Goal: Task Accomplishment & Management: Use online tool/utility

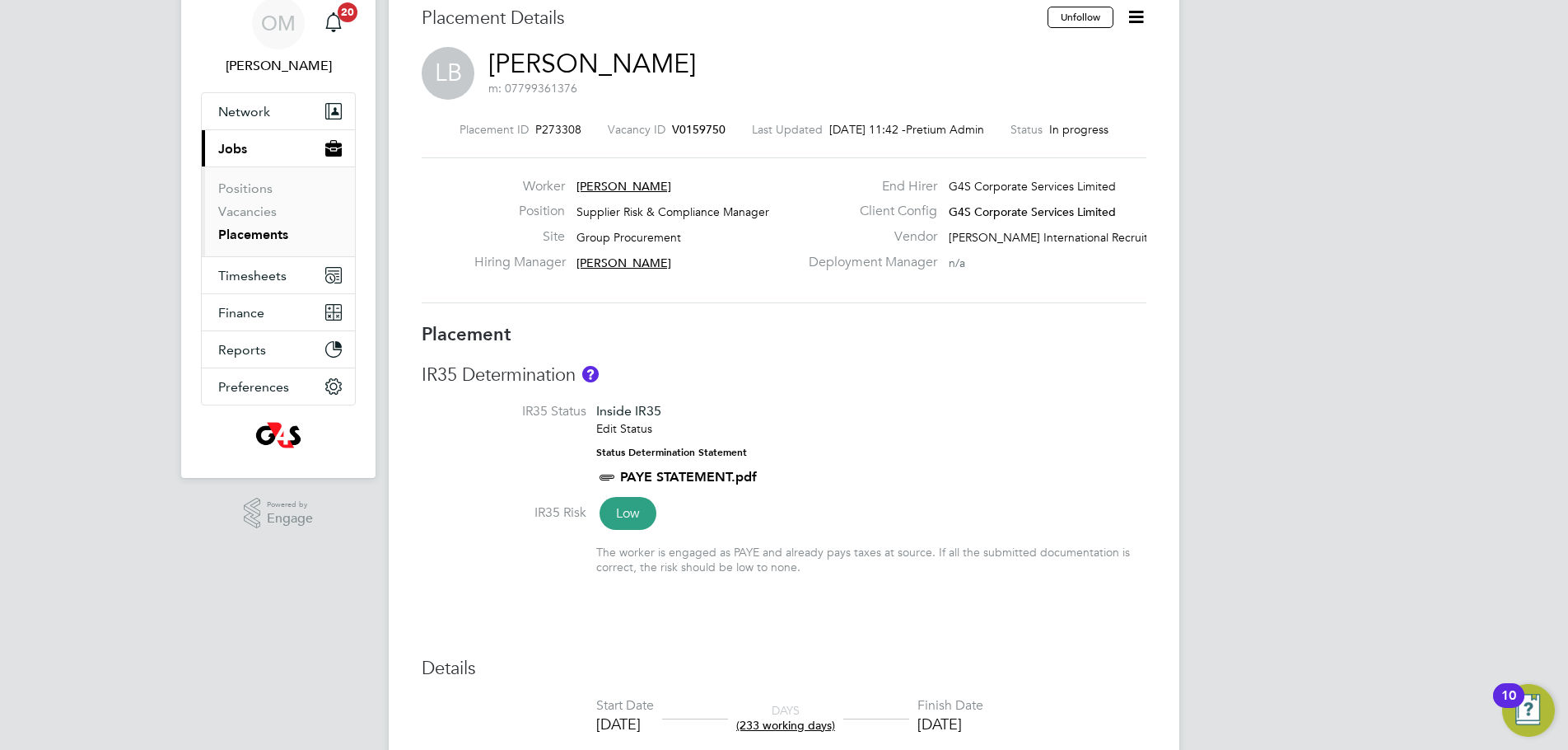
scroll to position [165, 0]
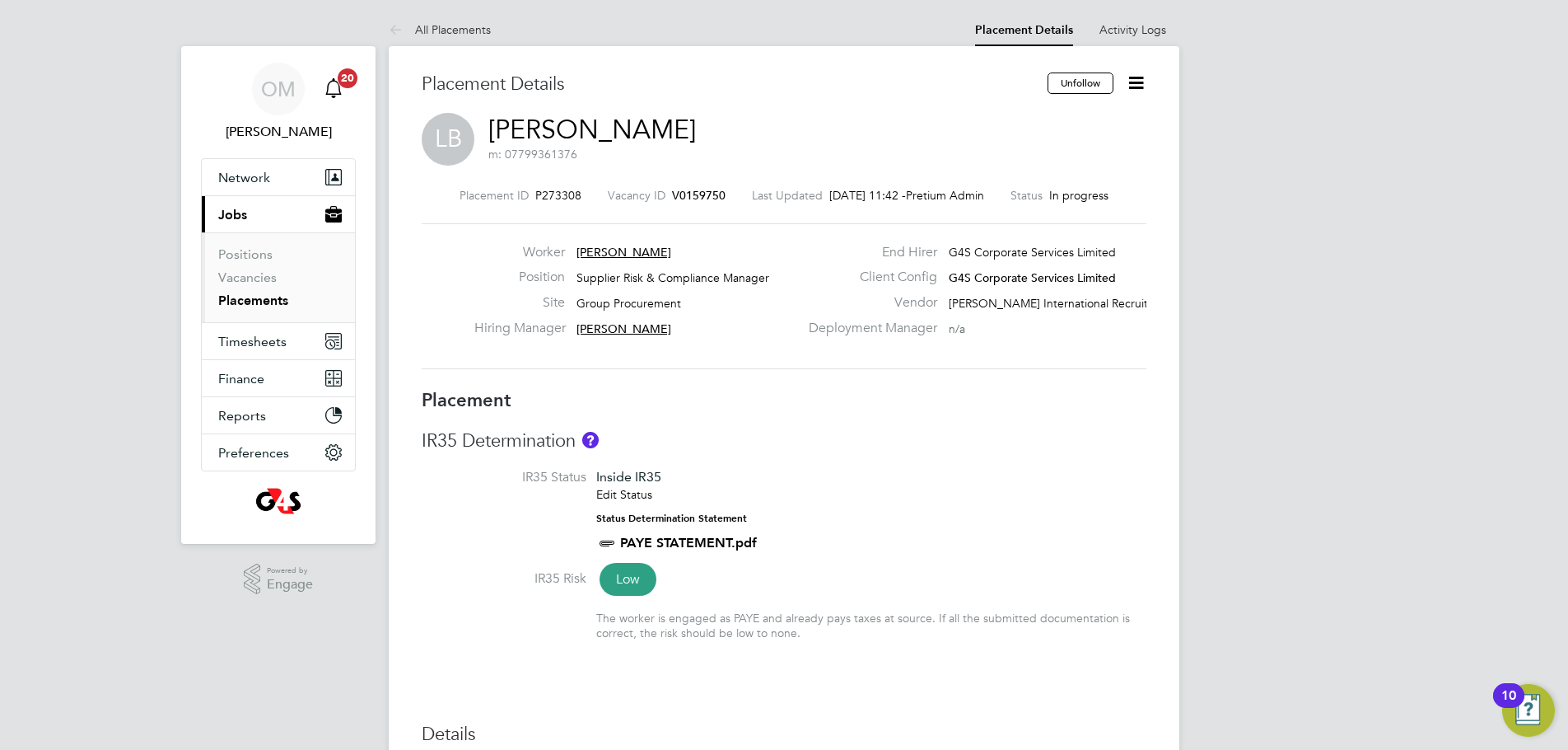
click at [353, 77] on span "20" at bounding box center [348, 78] width 20 height 20
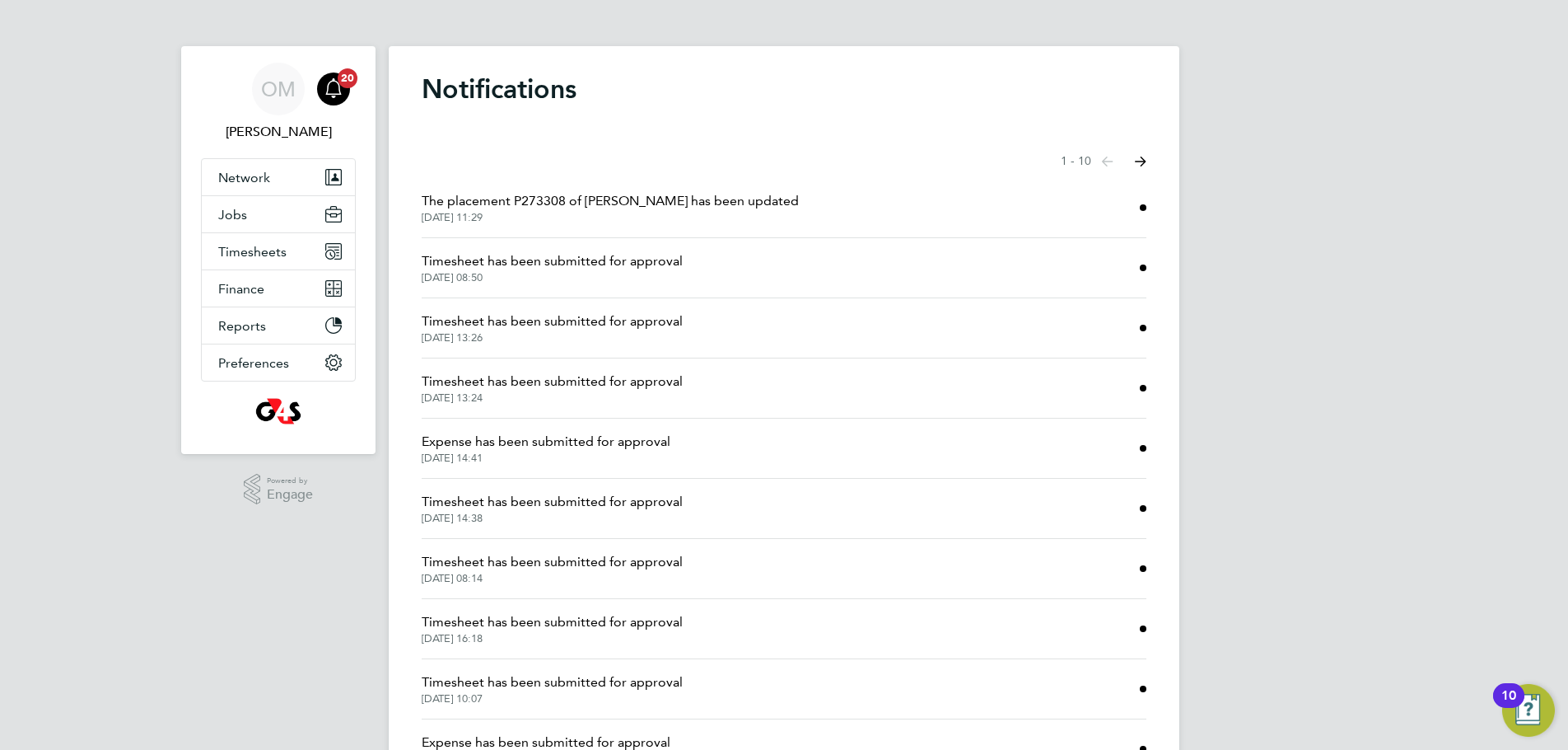
click at [489, 202] on span "The placement P273308 of Lisa Barton has been updated" at bounding box center [611, 201] width 377 height 20
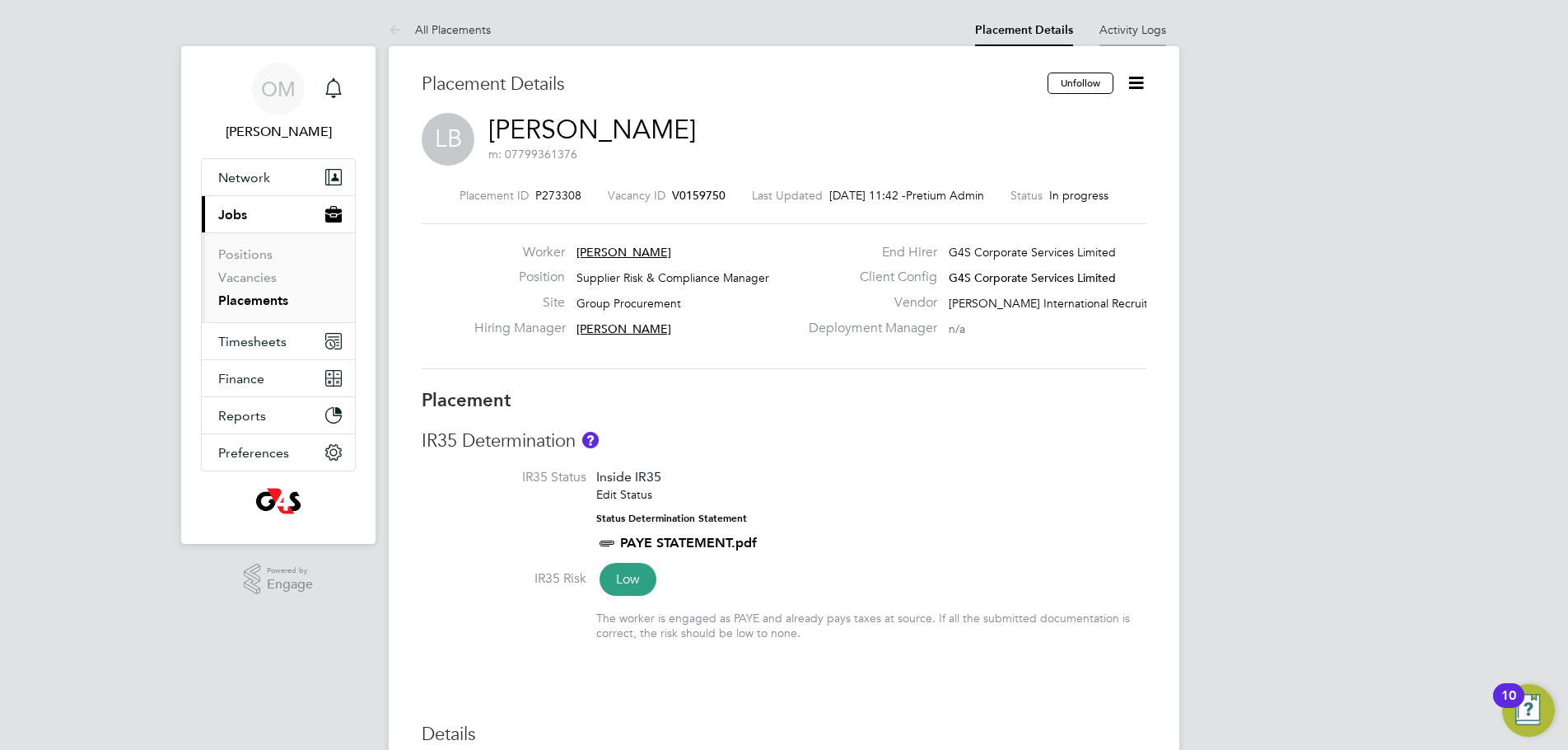
click at [1135, 30] on link "Activity Logs" at bounding box center [1132, 30] width 67 height 15
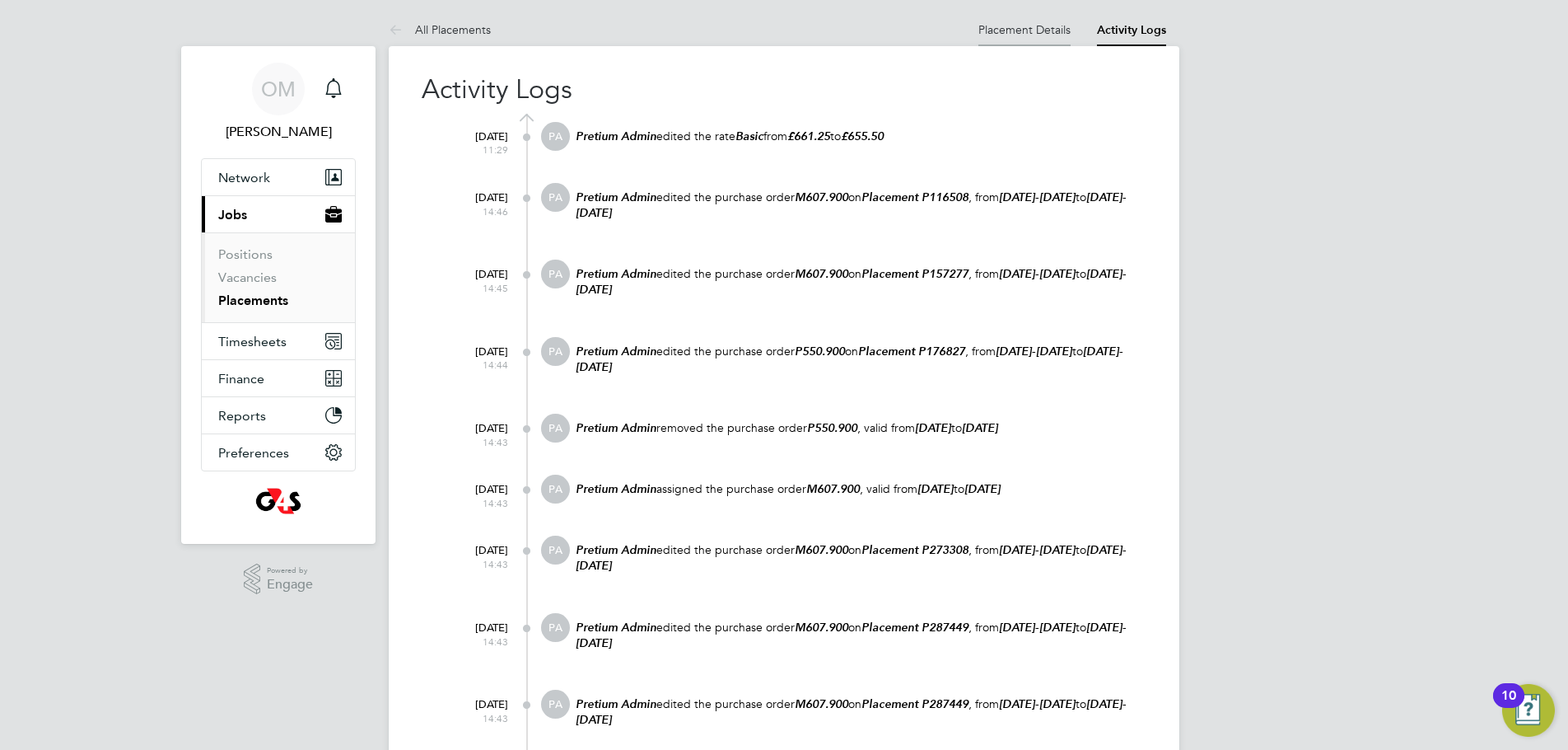
click at [1010, 24] on link "Placement Details" at bounding box center [1024, 30] width 92 height 15
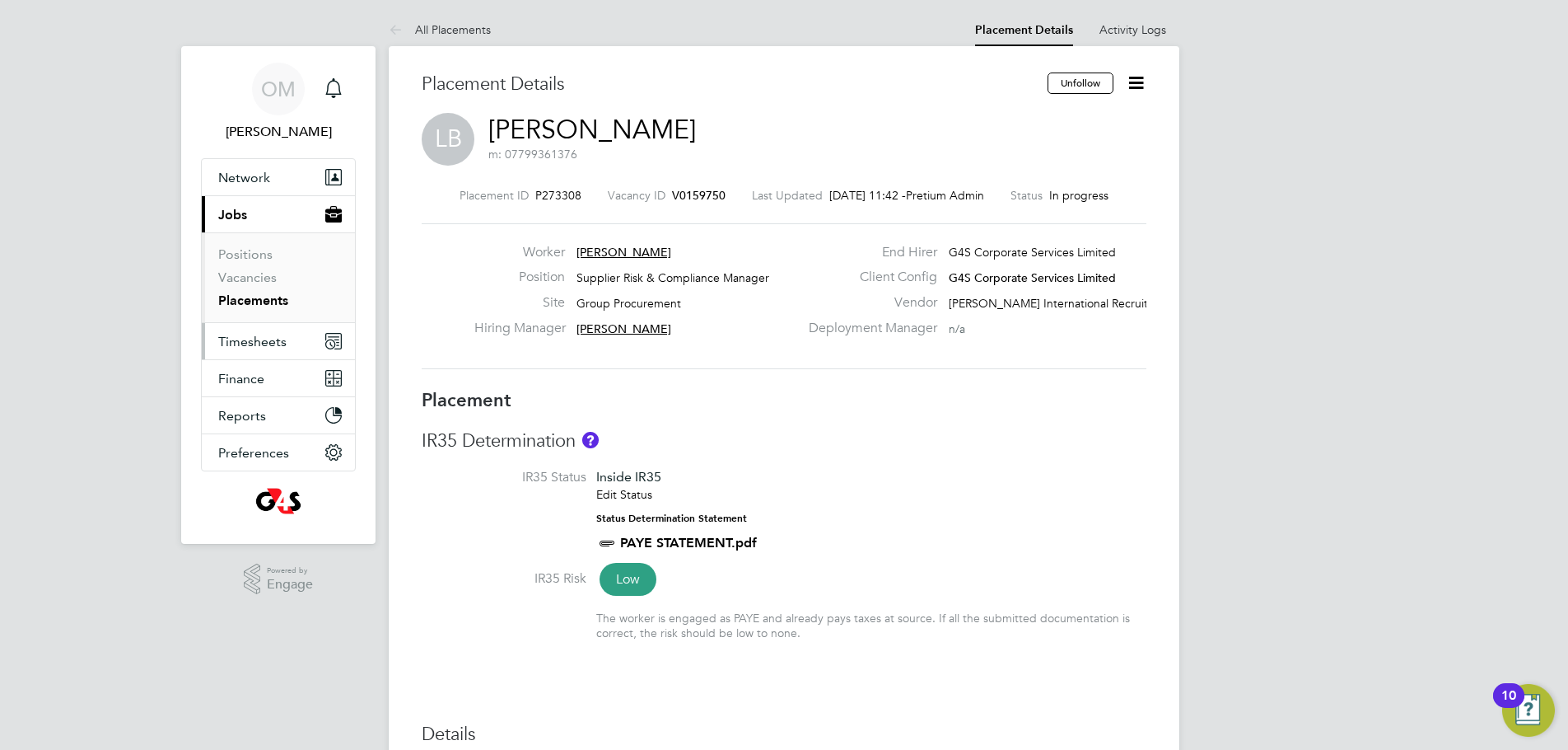
click at [249, 345] on span "Timesheets" at bounding box center [252, 341] width 68 height 16
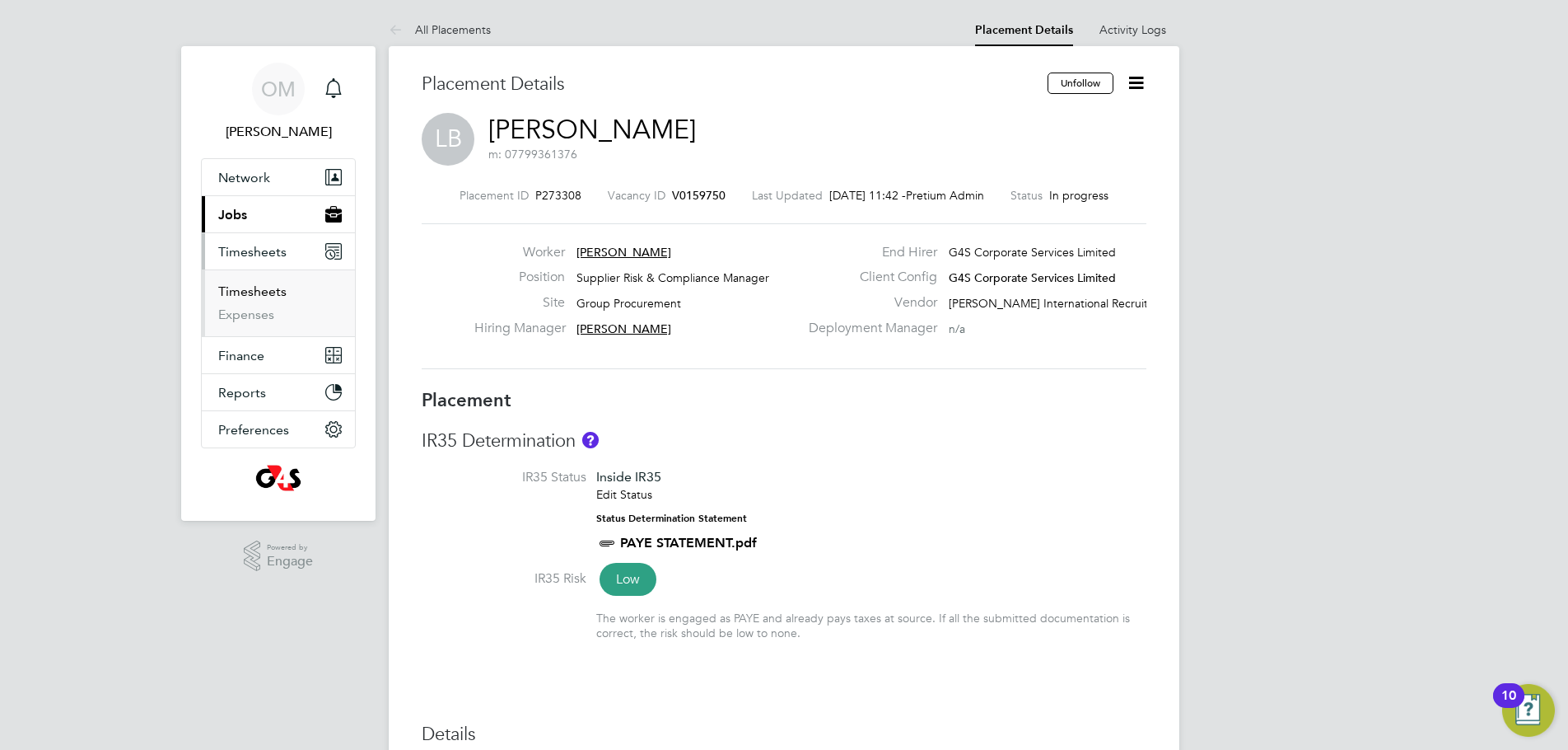
click at [239, 295] on link "Timesheets" at bounding box center [252, 291] width 68 height 16
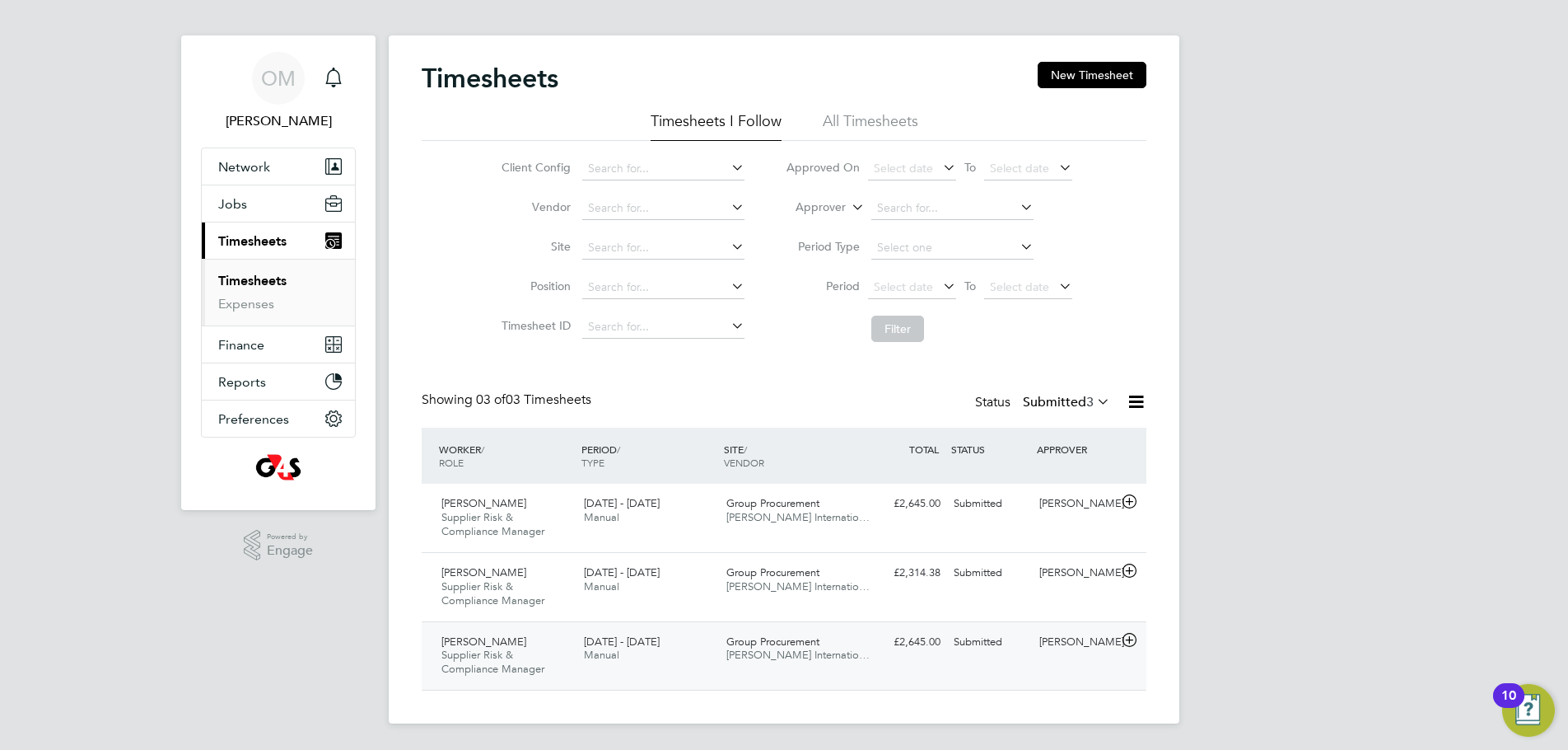
click at [828, 662] on div "Group Procurement Michael Page Internatio…" at bounding box center [791, 649] width 143 height 41
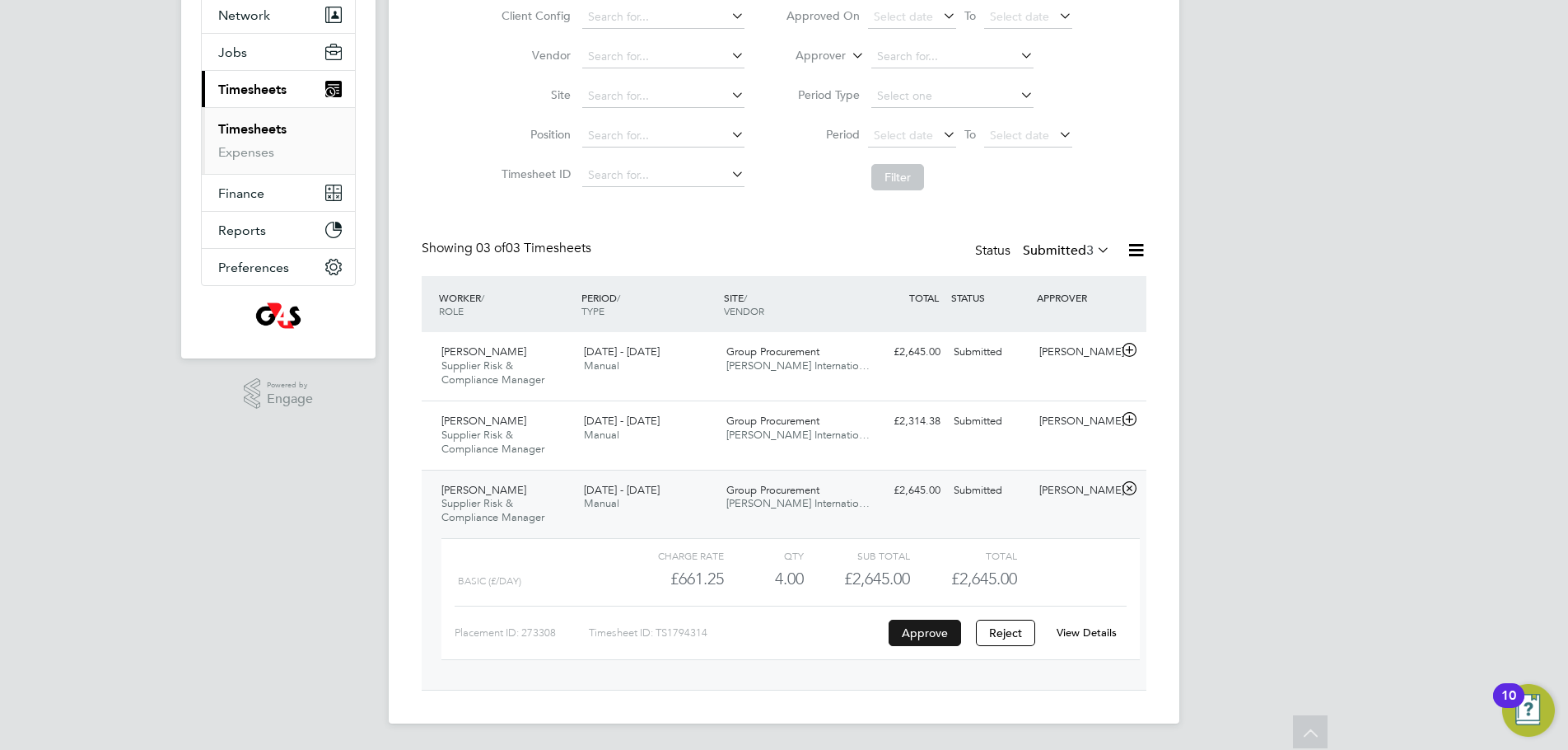
click at [934, 627] on button "Approve" at bounding box center [925, 633] width 73 height 26
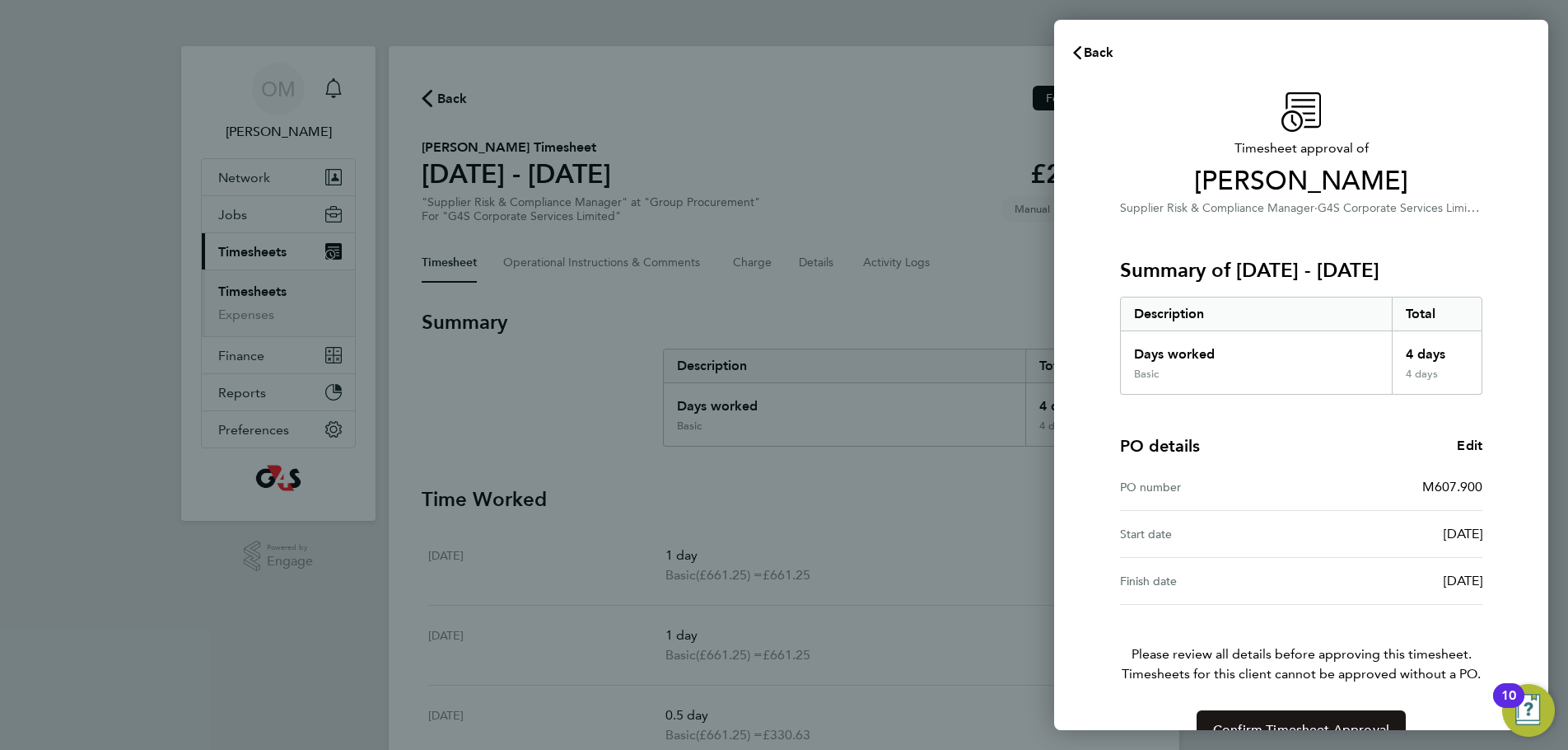
click at [1267, 721] on button "Confirm Timesheet Approval" at bounding box center [1301, 730] width 209 height 40
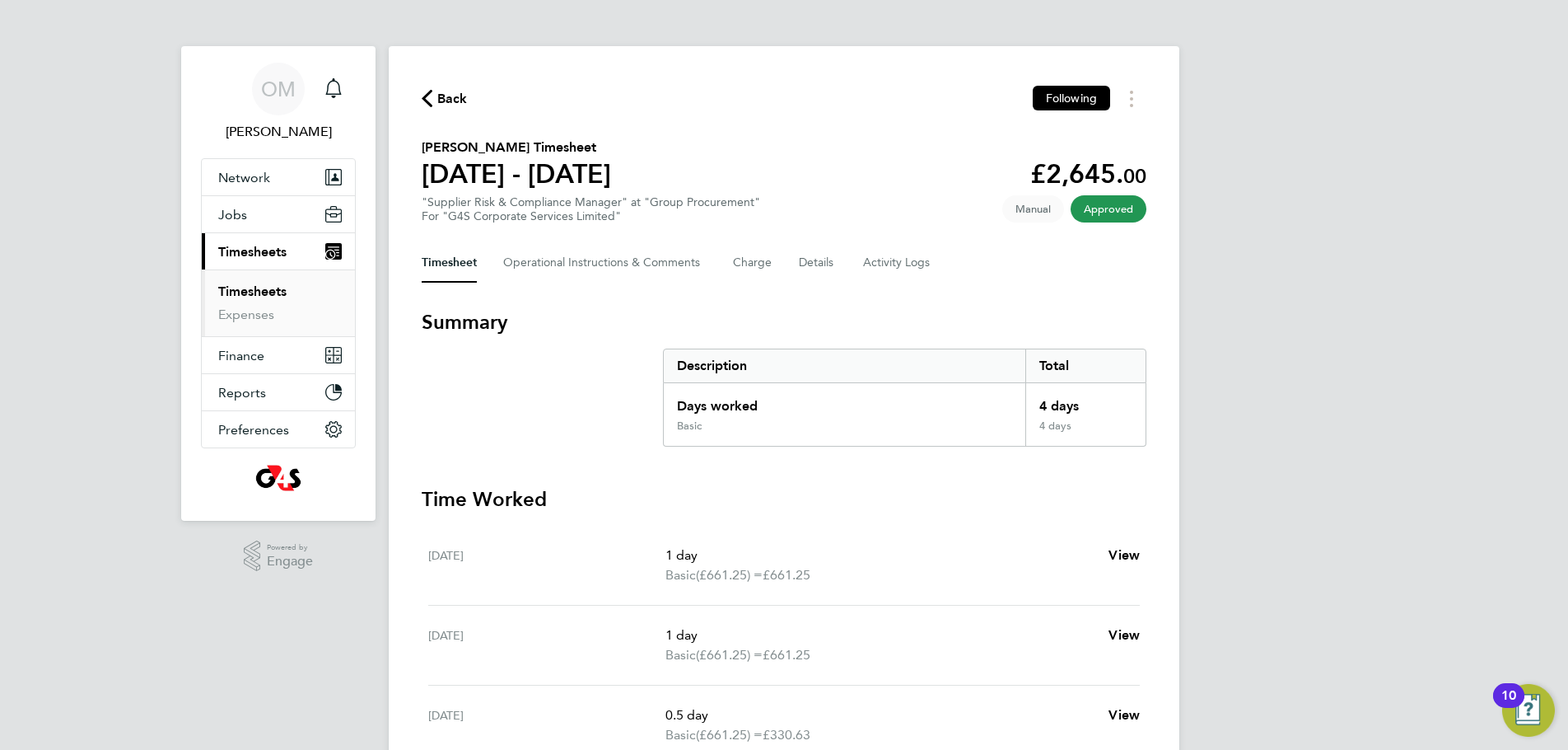
click at [245, 289] on link "Timesheets" at bounding box center [252, 291] width 68 height 16
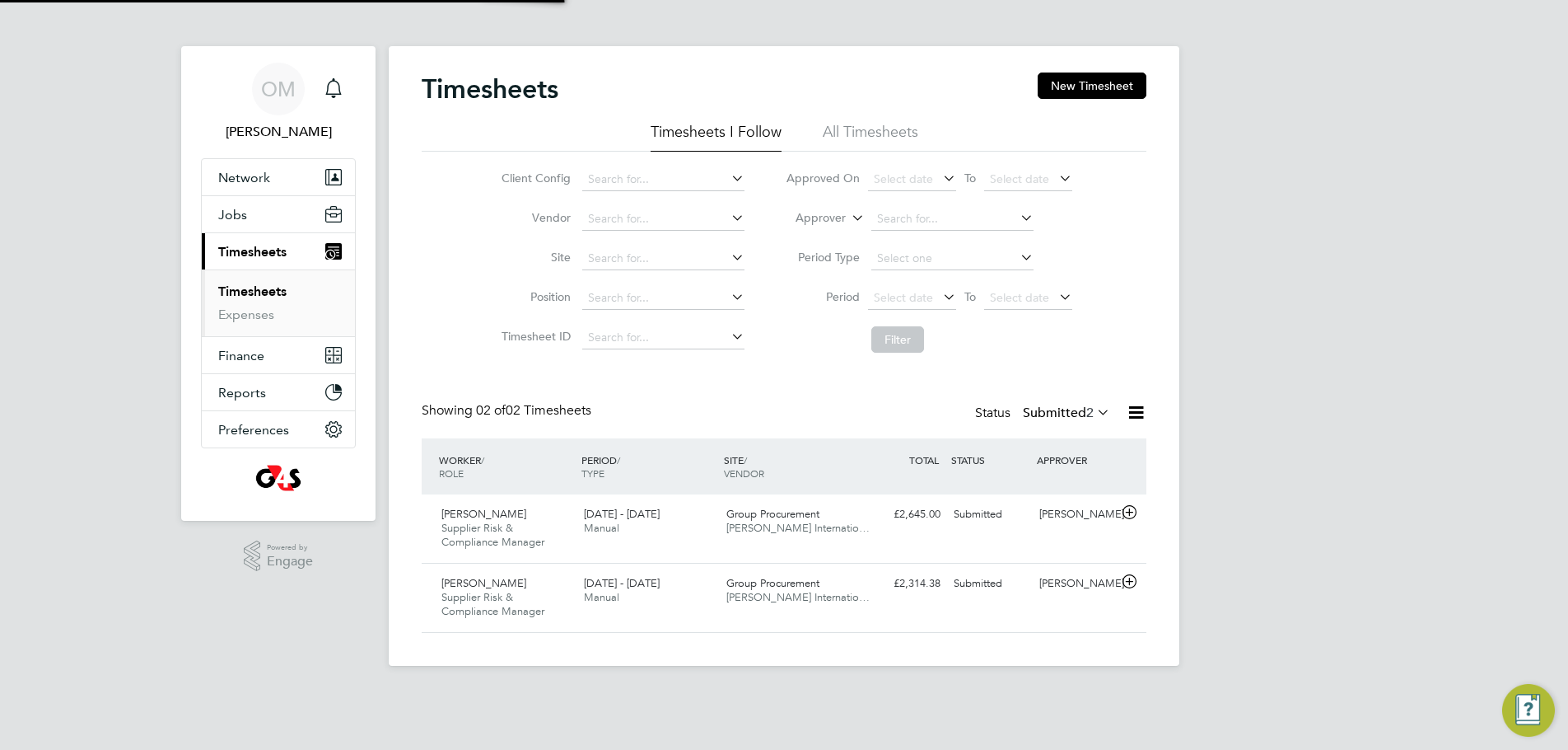
scroll to position [42, 143]
click at [1093, 414] on icon at bounding box center [1093, 412] width 0 height 23
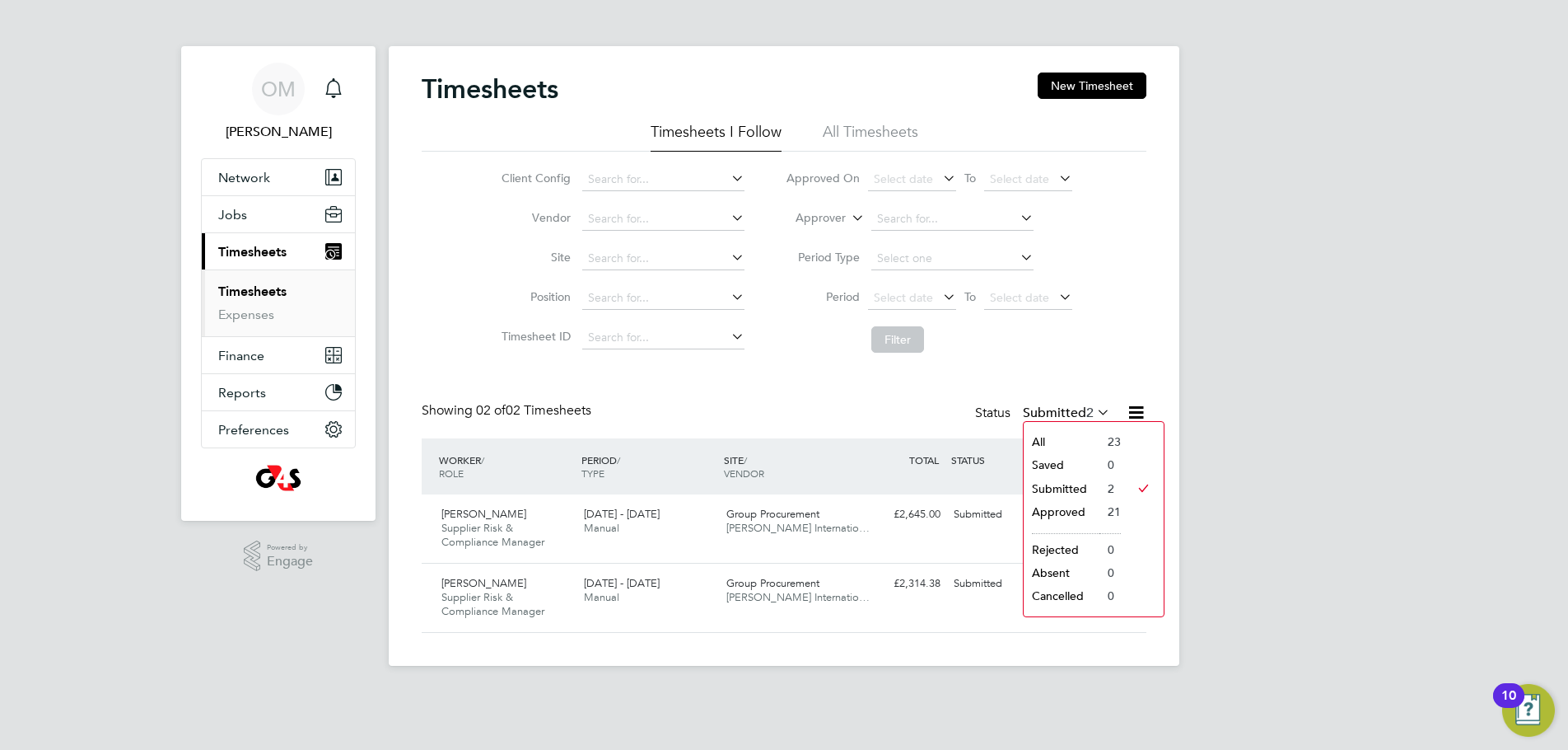
click at [1207, 413] on div "OM Owen McWilliams Notifications Applications: Network Sites Workers Jobs Posit…" at bounding box center [784, 346] width 1568 height 692
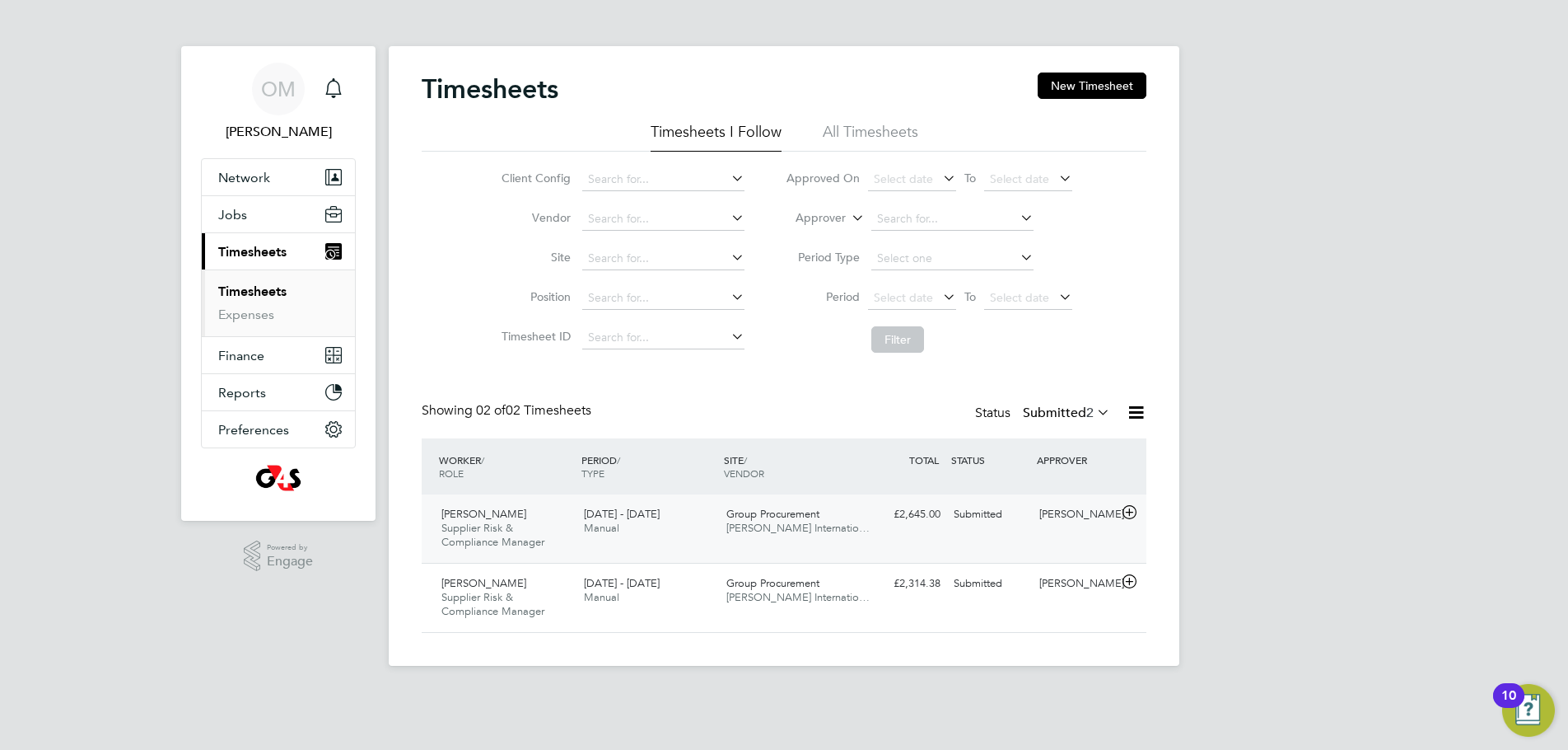
click at [1127, 514] on icon at bounding box center [1129, 513] width 21 height 13
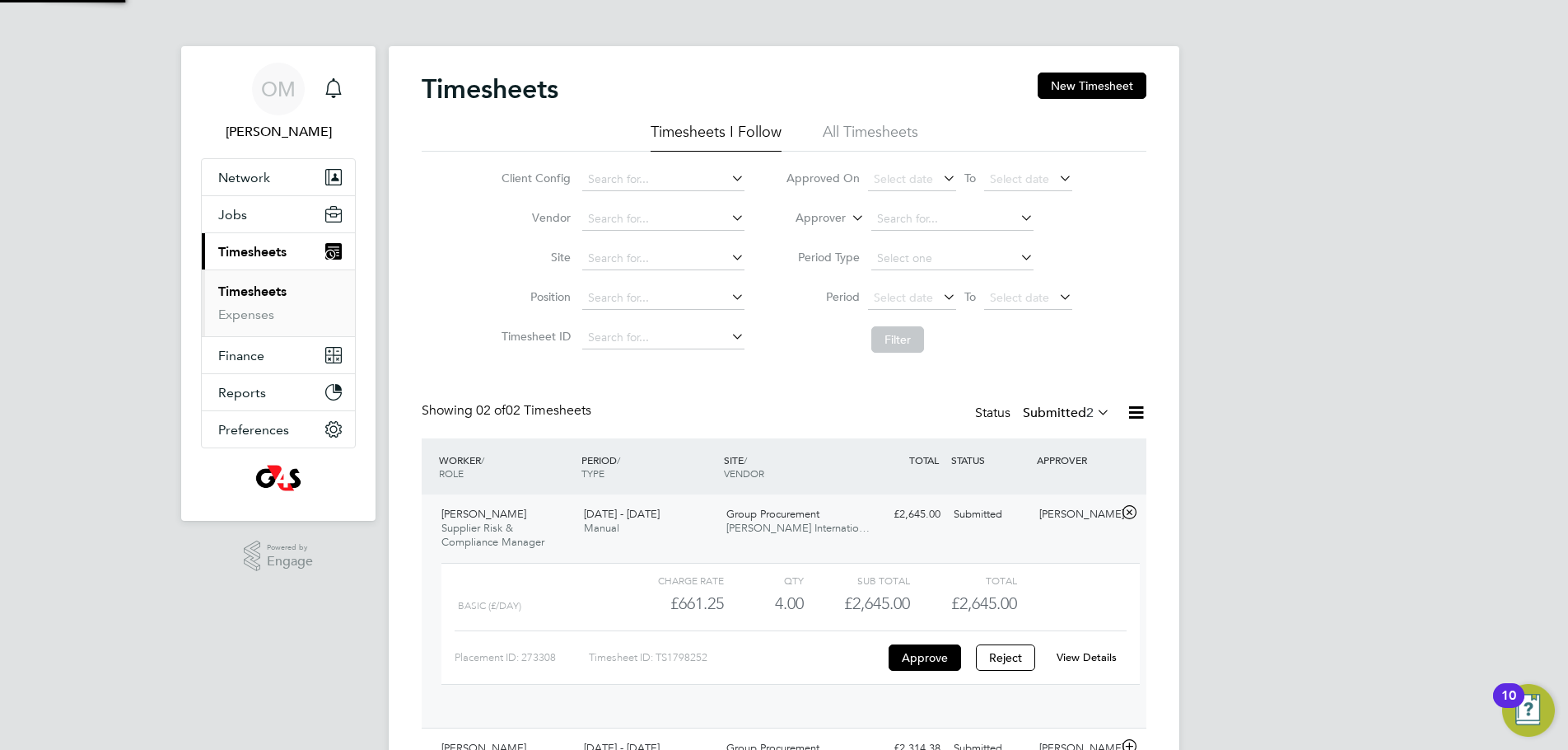
scroll to position [28, 161]
click at [922, 659] on button "Approve" at bounding box center [925, 658] width 73 height 26
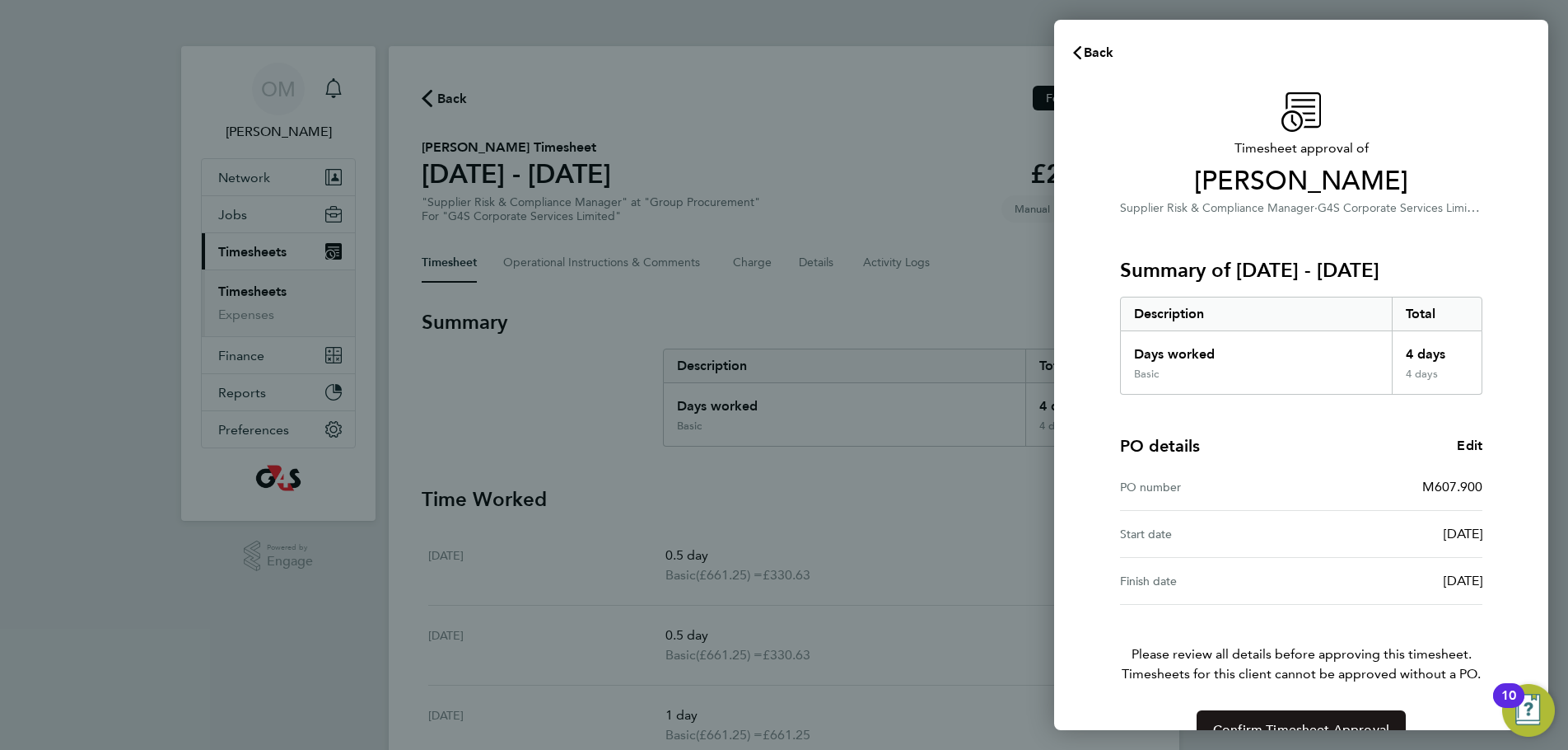
click at [1322, 723] on span "Confirm Timesheet Approval" at bounding box center [1301, 730] width 176 height 16
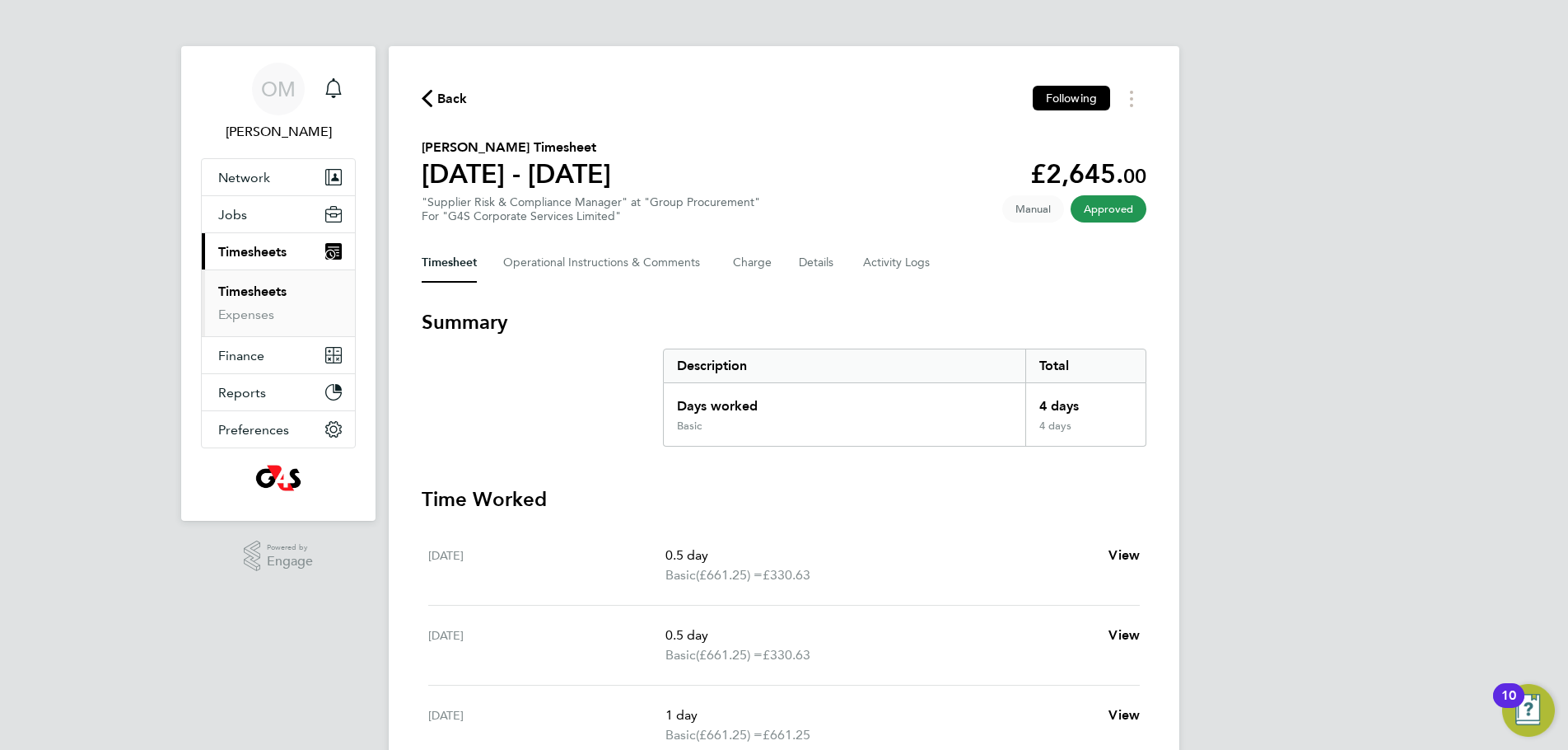
click at [244, 287] on link "Timesheets" at bounding box center [252, 291] width 68 height 16
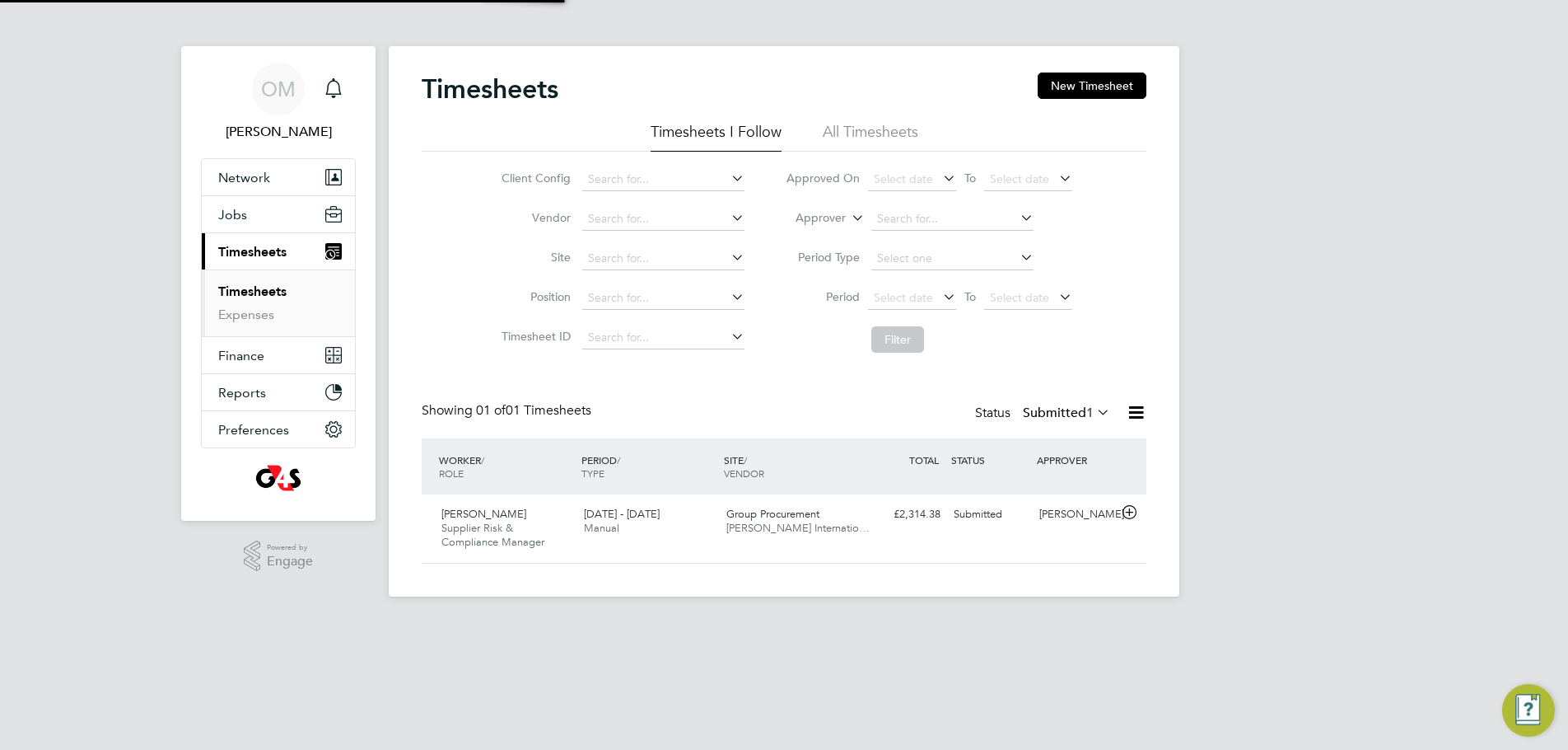
scroll to position [42, 143]
click at [1128, 509] on icon at bounding box center [1129, 513] width 21 height 13
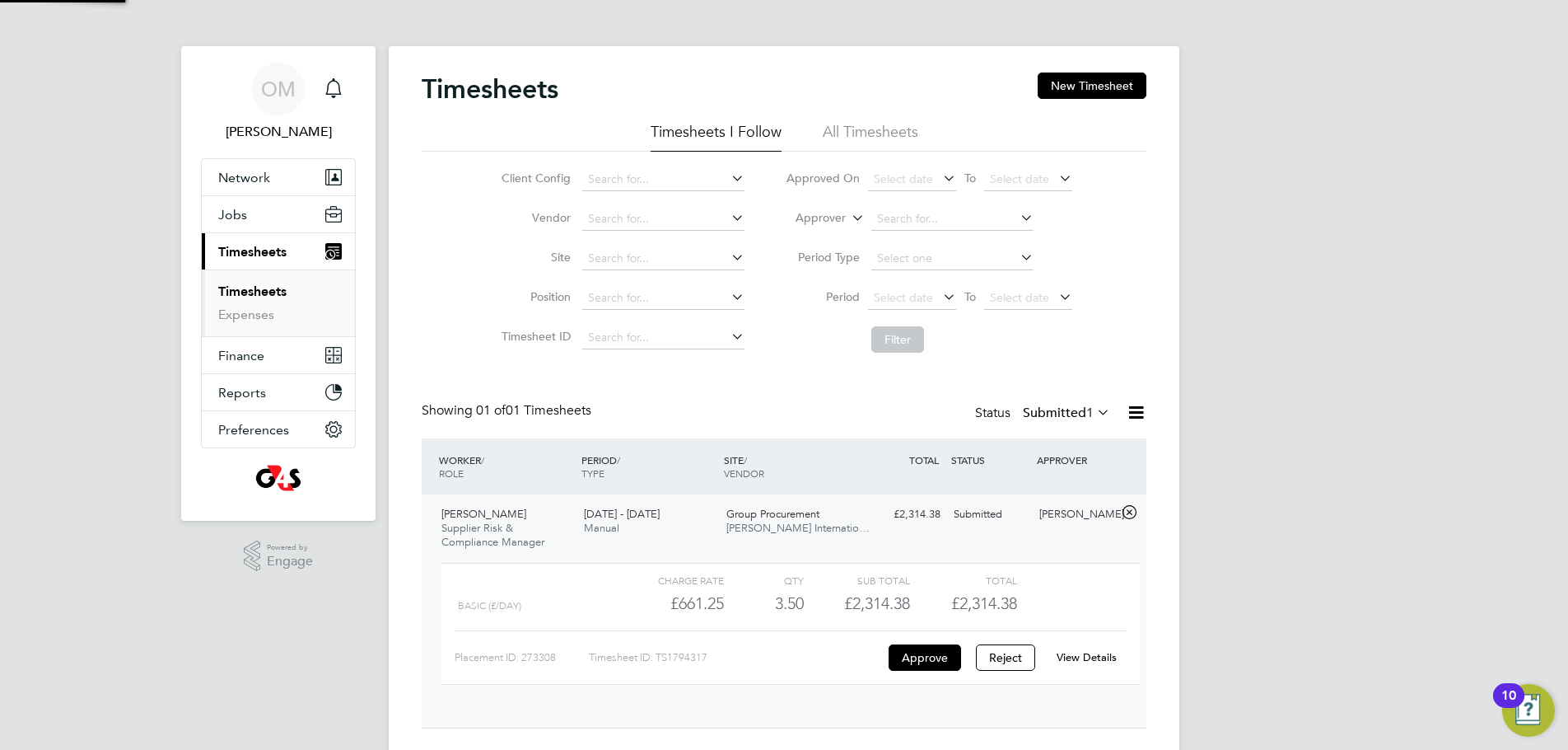
scroll to position [28, 161]
click at [925, 657] on button "Approve" at bounding box center [925, 658] width 73 height 26
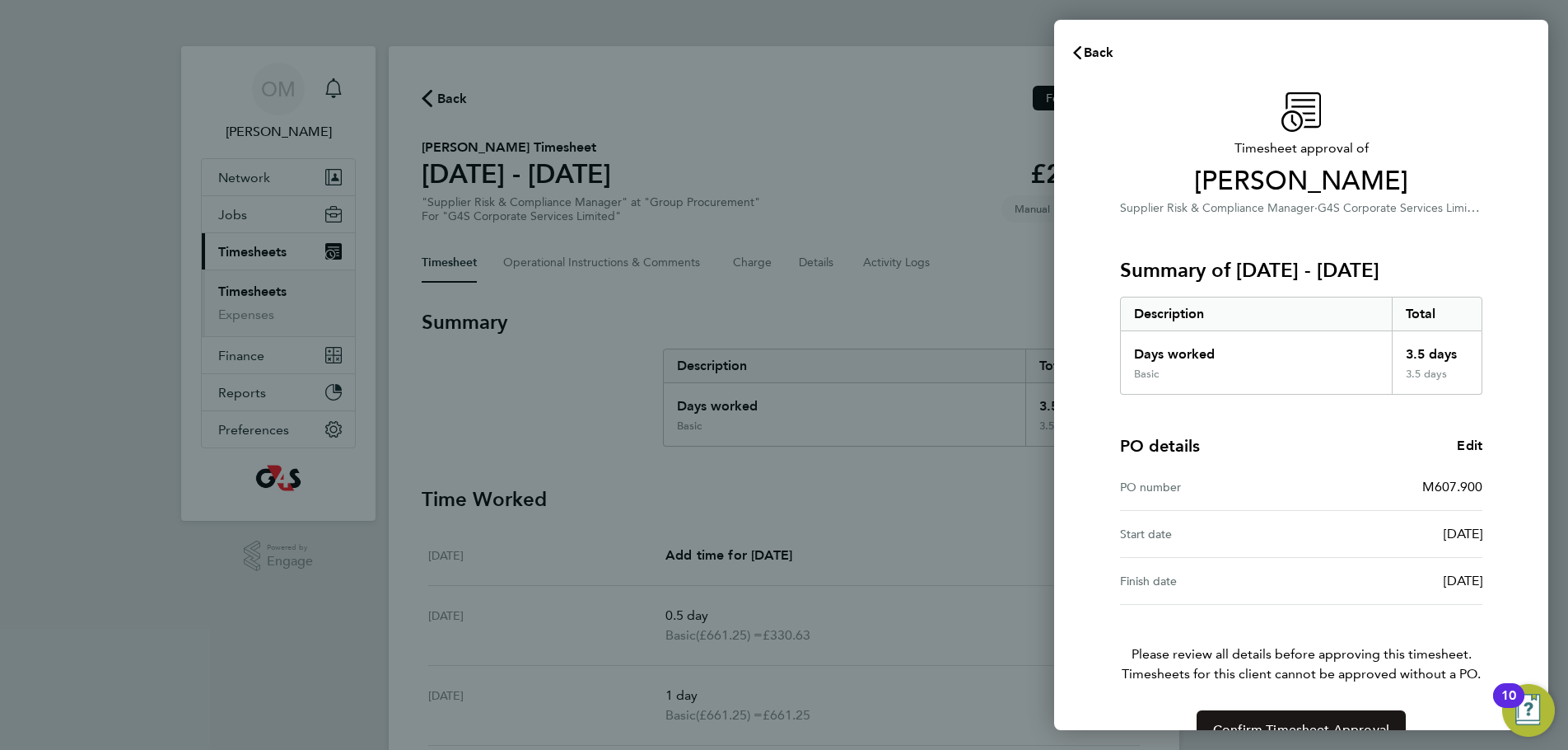
click at [1253, 719] on button "Confirm Timesheet Approval" at bounding box center [1301, 730] width 209 height 40
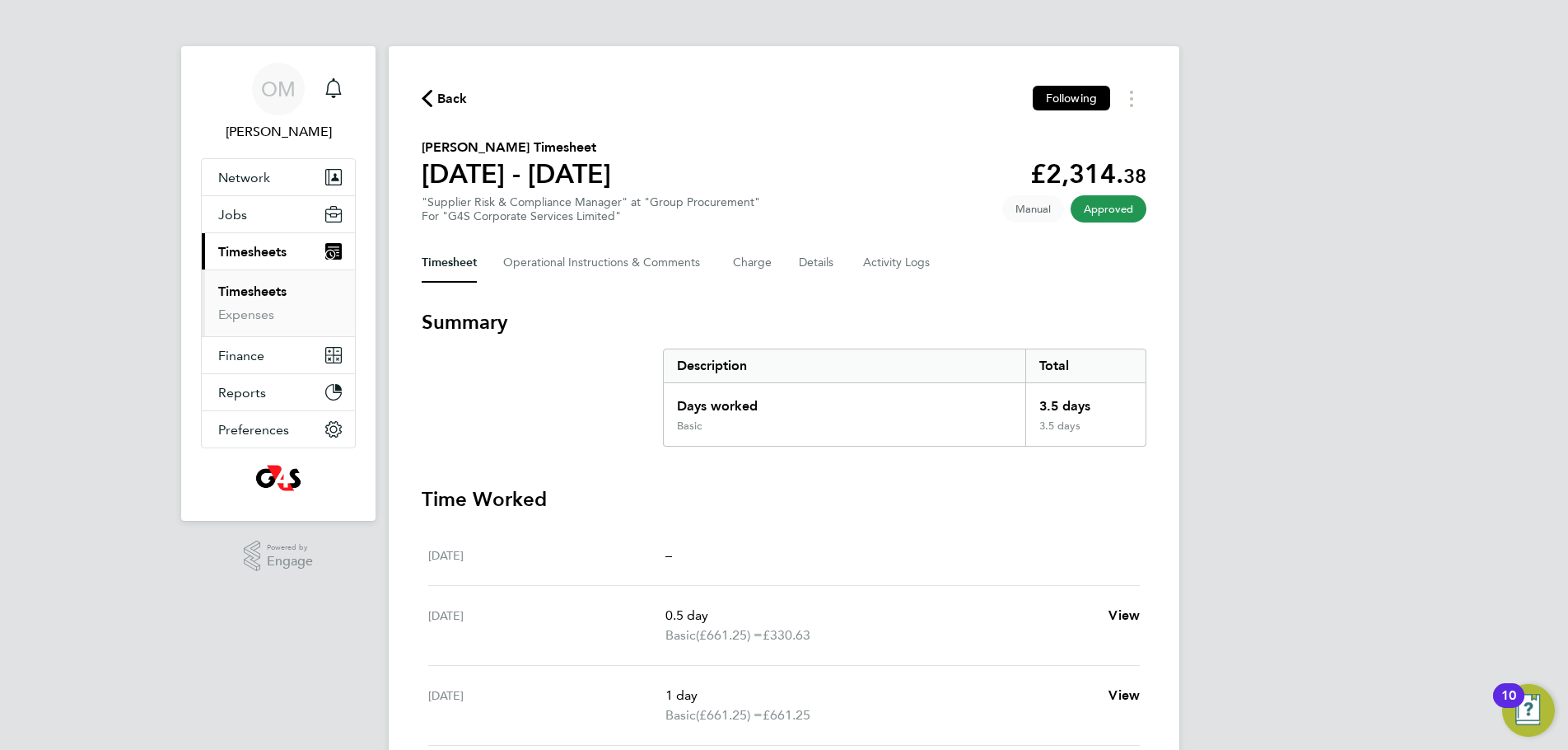
click at [250, 297] on link "Timesheets" at bounding box center [252, 291] width 68 height 16
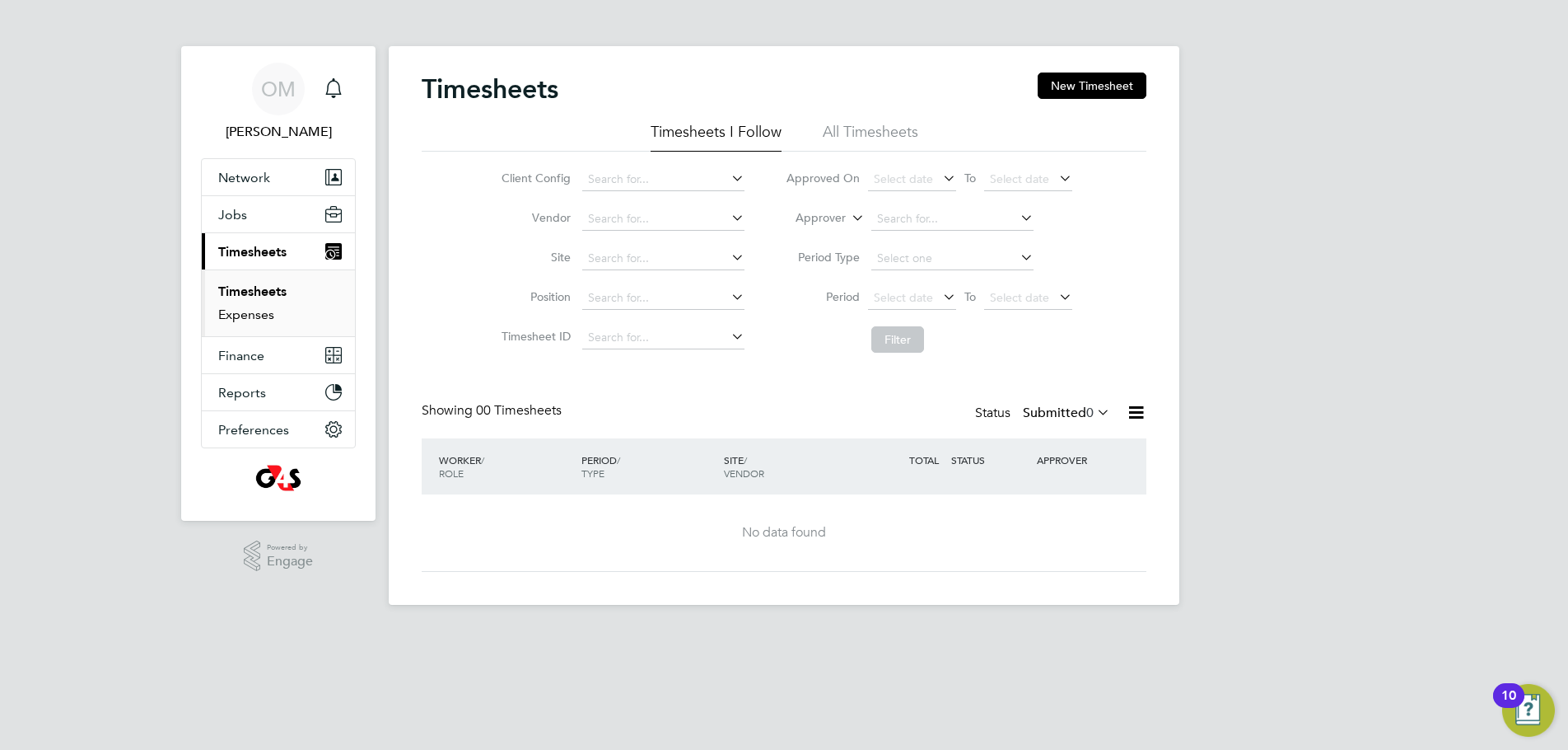
click at [245, 314] on link "Expenses" at bounding box center [246, 314] width 56 height 16
